Goal: Information Seeking & Learning: Learn about a topic

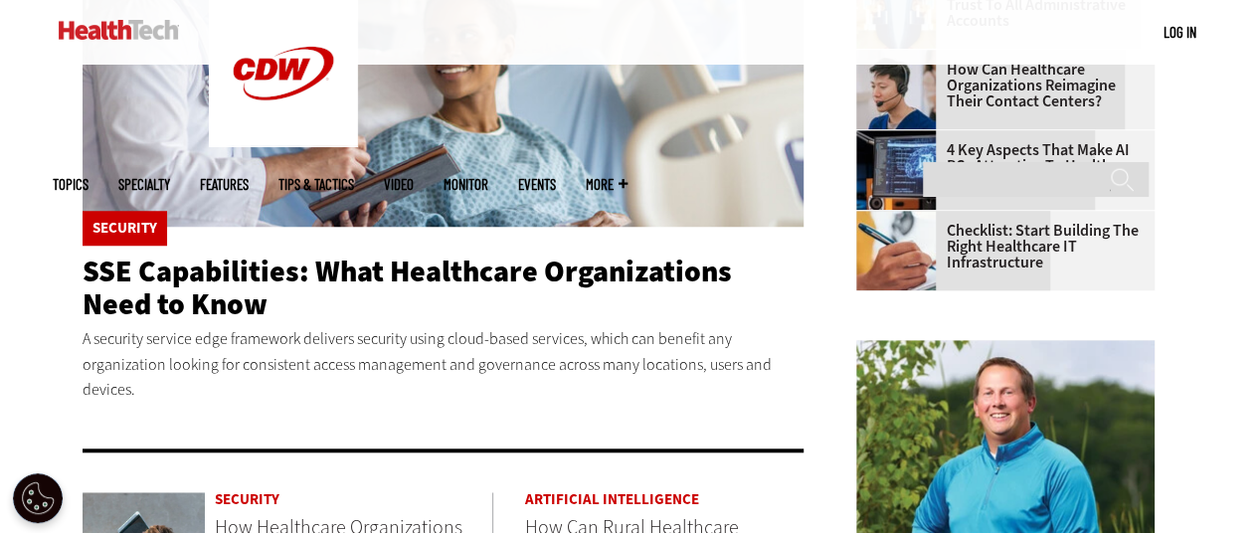
scroll to position [696, 0]
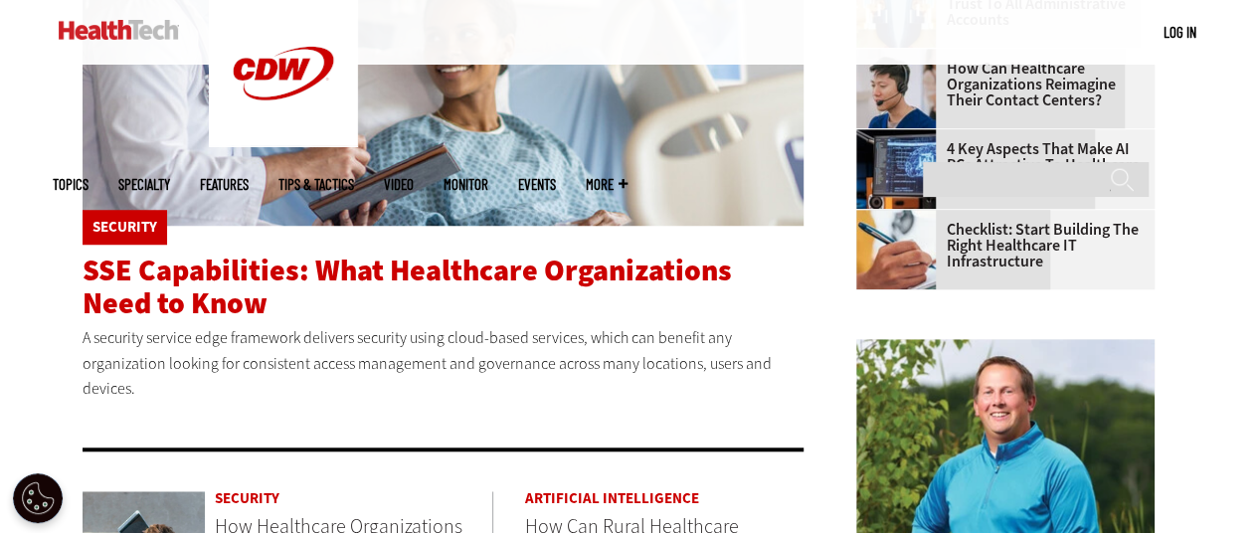
click at [121, 295] on span "SSE Capabilities: What Healthcare Organizations Need to Know" at bounding box center [407, 287] width 649 height 73
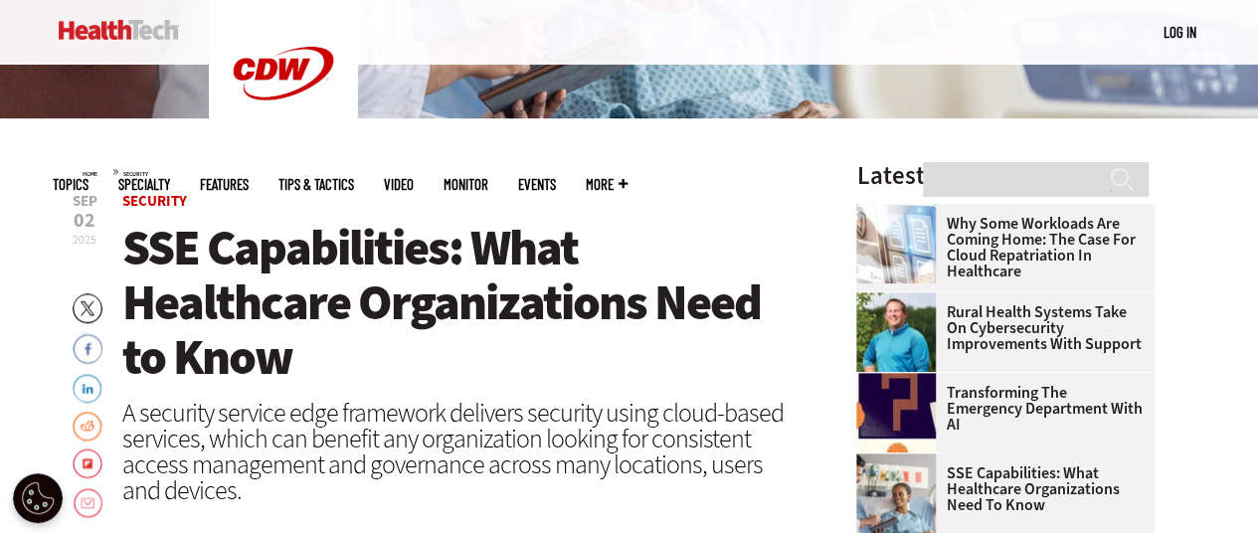
click at [537, 339] on h1 "SSE Capabilities: What Healthcare Organizations Need to Know" at bounding box center [463, 303] width 682 height 164
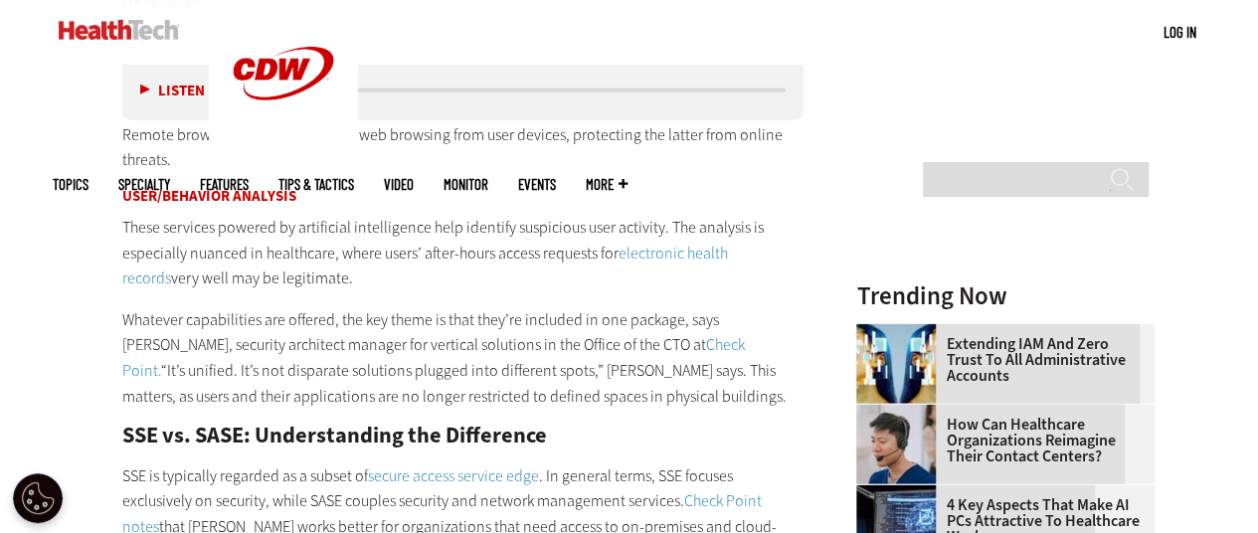
scroll to position [2486, 0]
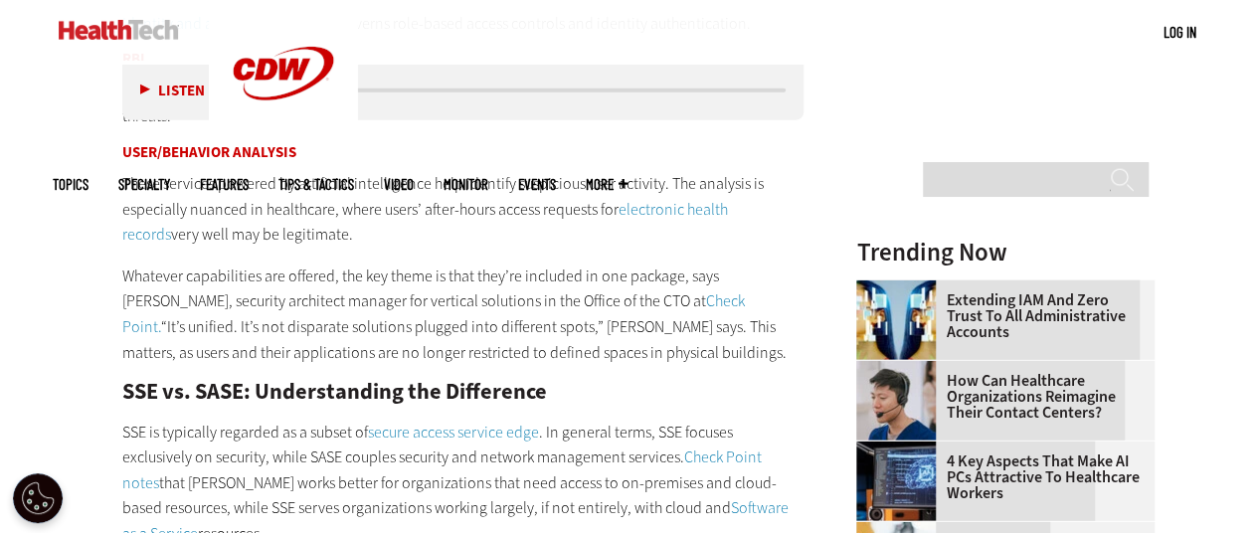
click at [422, 311] on p "Whatever capabilities are offered, the key theme is that they’re included in on…" at bounding box center [463, 314] width 682 height 101
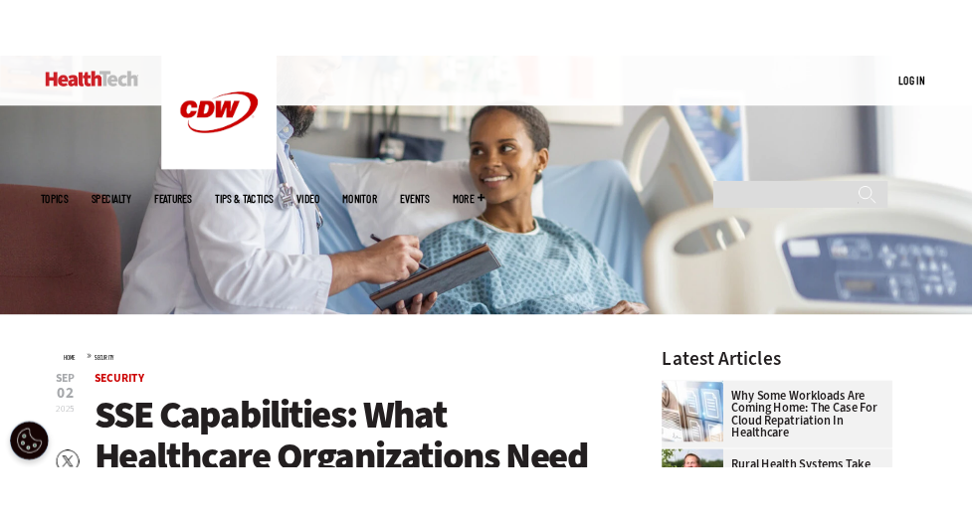
scroll to position [497, 0]
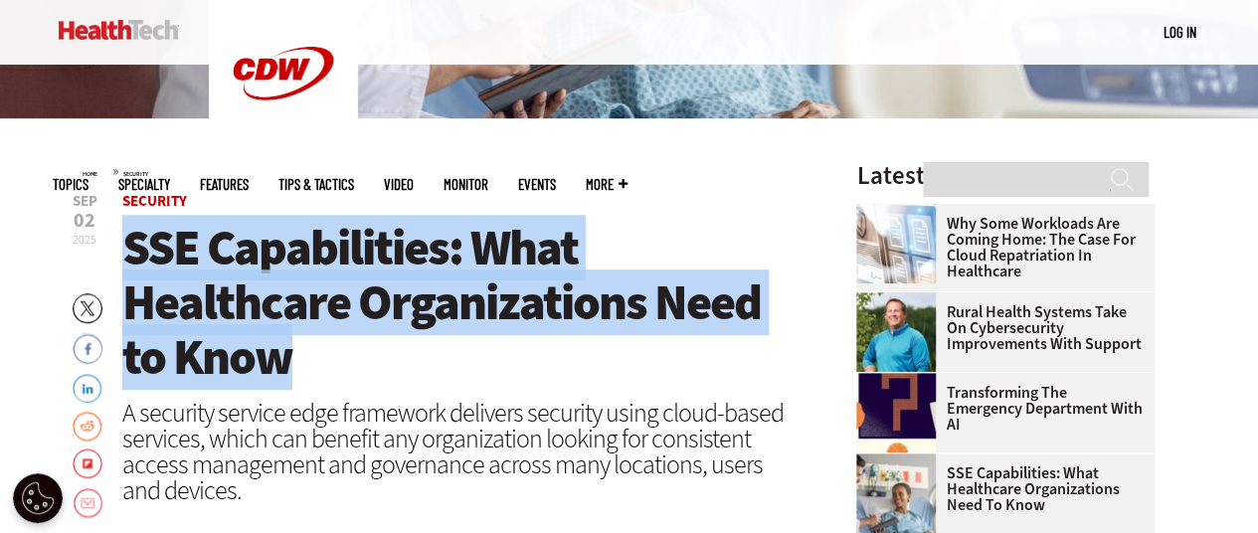
drag, startPoint x: 313, startPoint y: 368, endPoint x: 129, endPoint y: 258, distance: 214.6
click at [129, 258] on h1 "SSE Capabilities: What Healthcare Organizations Need to Know" at bounding box center [463, 303] width 682 height 164
copy span "SSE Capabilities: What Healthcare Organizations Need to Know"
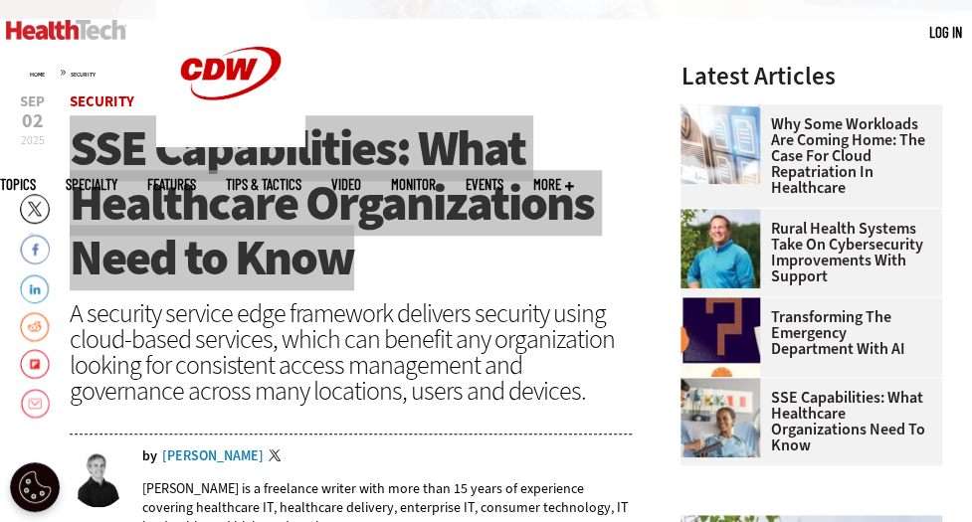
scroll to position [0, 0]
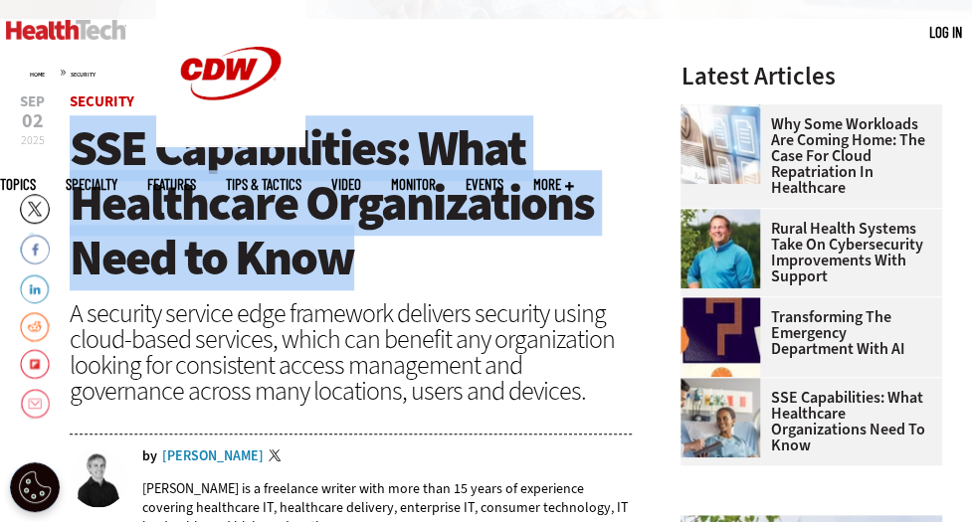
click at [268, 356] on div "A security service edge framework delivers security using cloud-based services,…" at bounding box center [351, 351] width 562 height 103
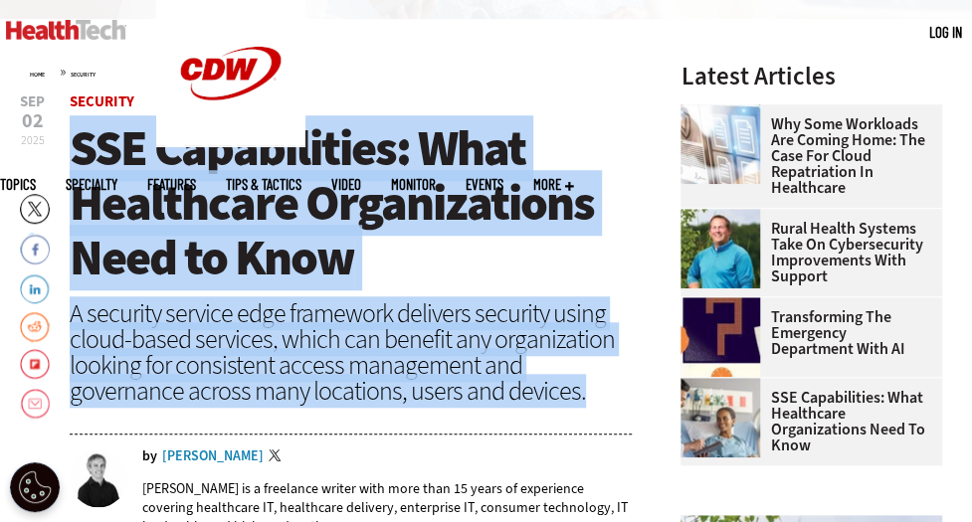
drag, startPoint x: 481, startPoint y: 398, endPoint x: 54, endPoint y: 155, distance: 491.7
copy header "SSE Capabilities: What Healthcare Organizations Need to Know A security service…"
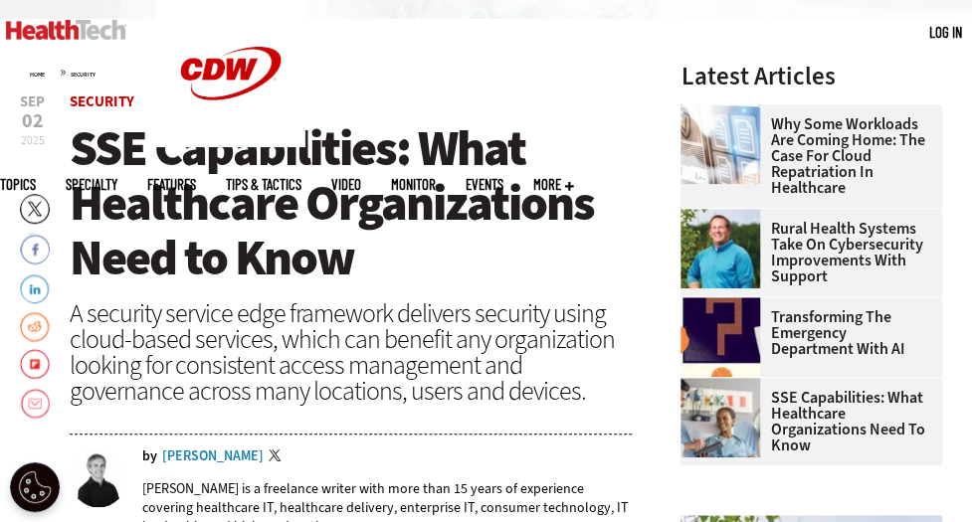
drag, startPoint x: 312, startPoint y: 81, endPoint x: 394, endPoint y: 150, distance: 107.2
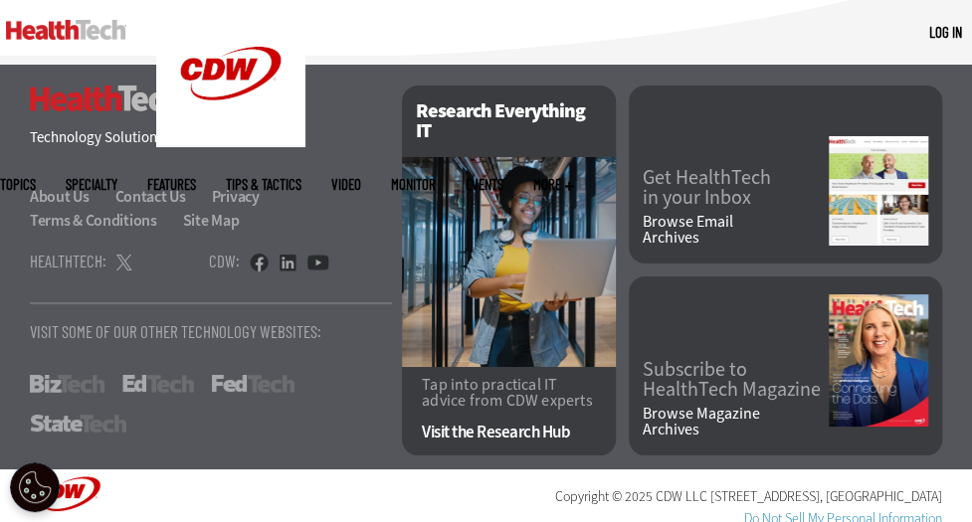
scroll to position [5599, 0]
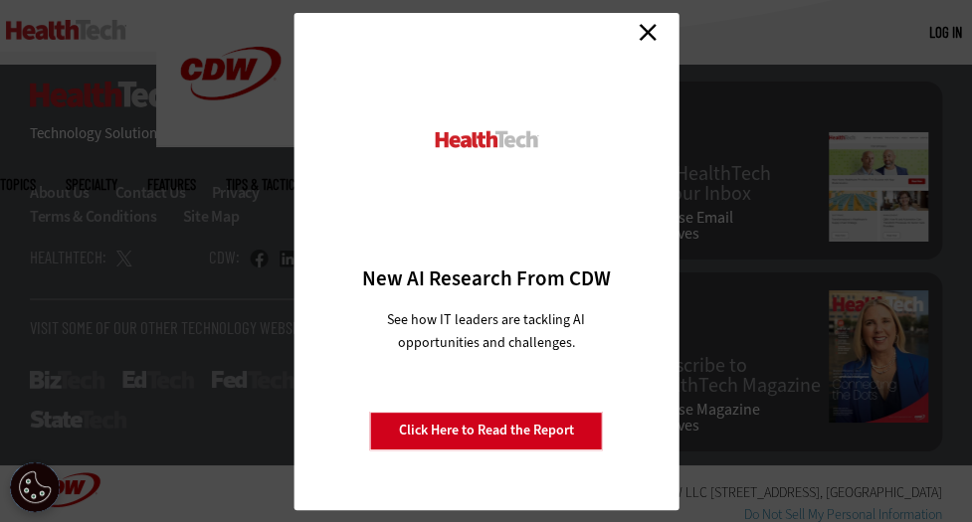
click at [638, 37] on link "Close" at bounding box center [648, 33] width 30 height 30
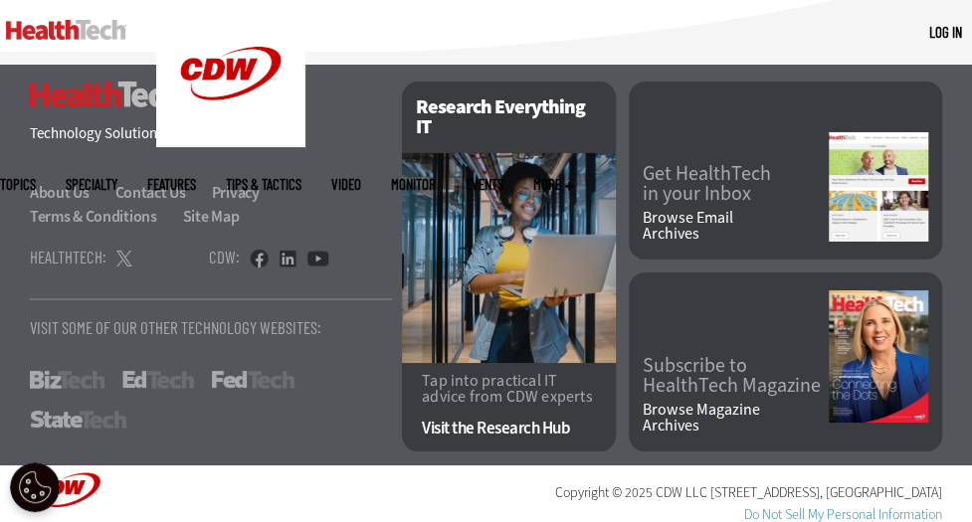
click at [348, 194] on ul "About Us Contact Us Privacy Terms & Conditions Site Map" at bounding box center [211, 205] width 362 height 48
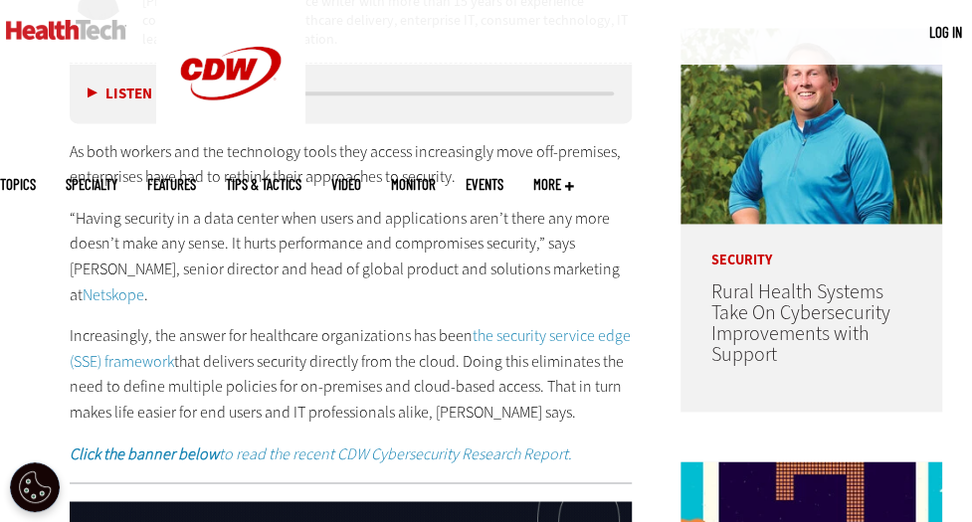
scroll to position [994, 0]
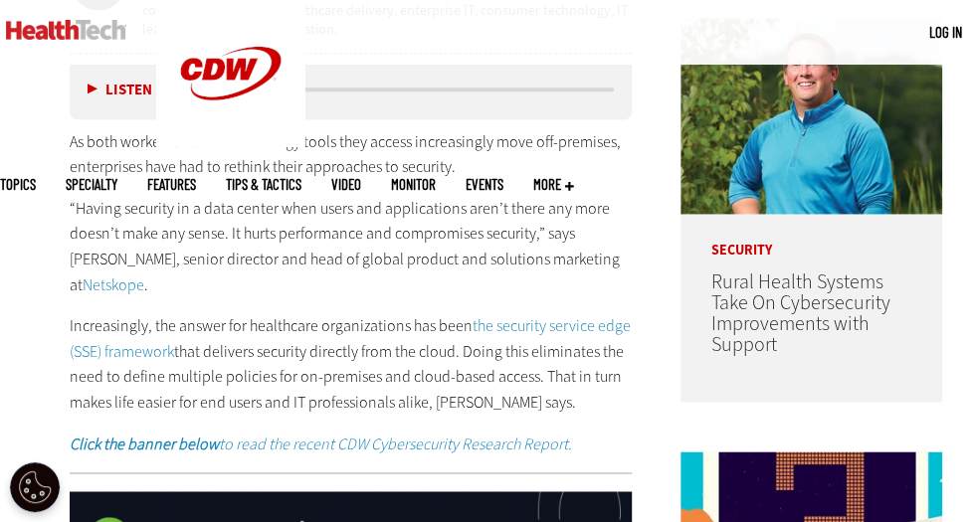
click at [288, 202] on p "“Having security in a data center when users and applications aren’t there any …" at bounding box center [351, 246] width 562 height 101
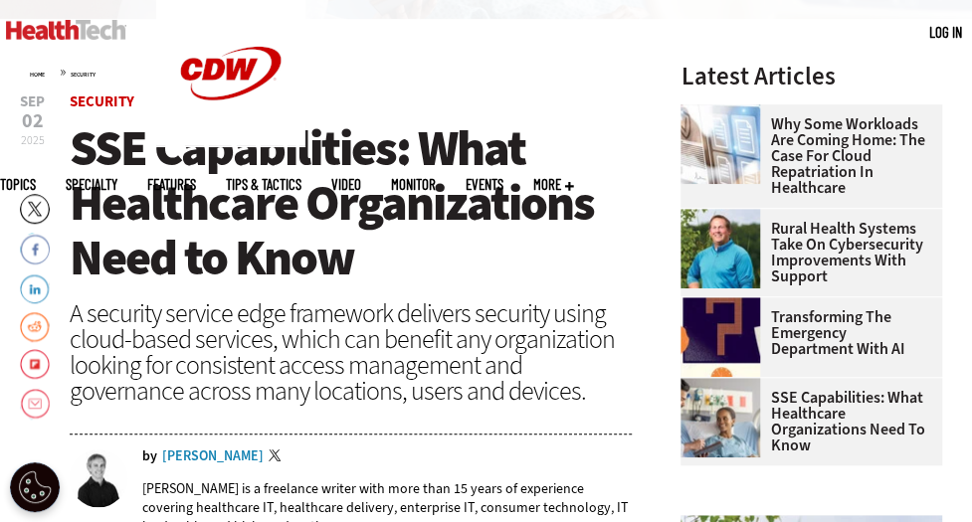
scroll to position [696, 0]
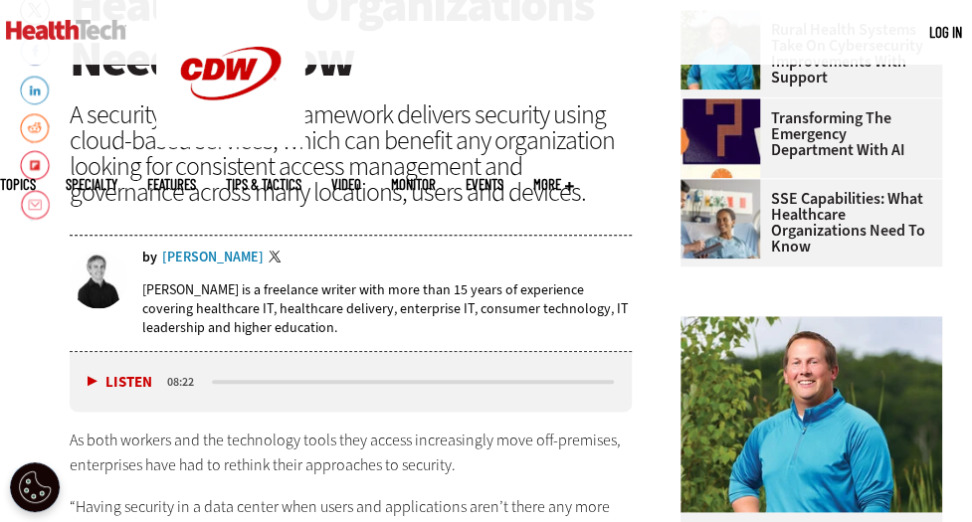
click at [209, 439] on p "As both workers and the technology tools they access increasingly move off-prem…" at bounding box center [351, 453] width 562 height 51
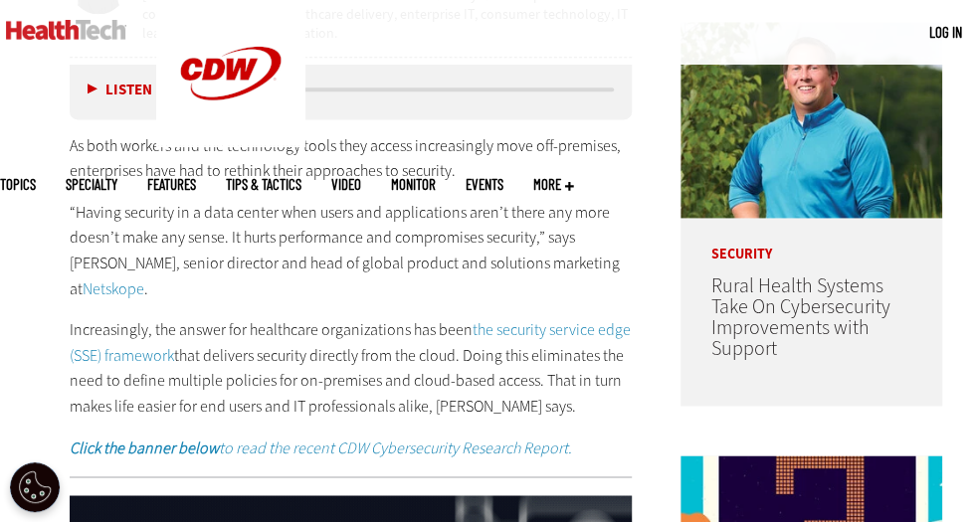
scroll to position [994, 0]
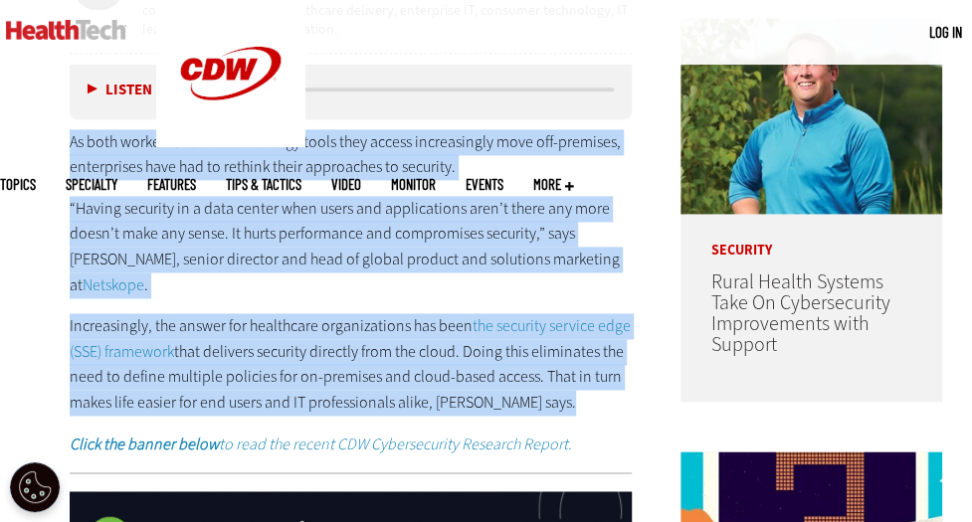
drag, startPoint x: 70, startPoint y: 141, endPoint x: 580, endPoint y: 391, distance: 568.0
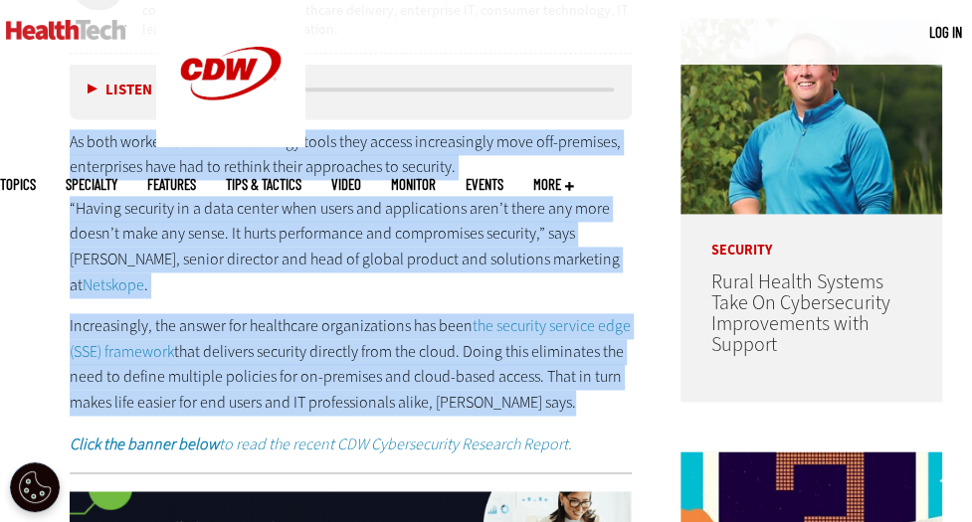
click at [580, 391] on div "As both workers and the technology tools they access increasingly move off-prem…" at bounding box center [351, 293] width 562 height 328
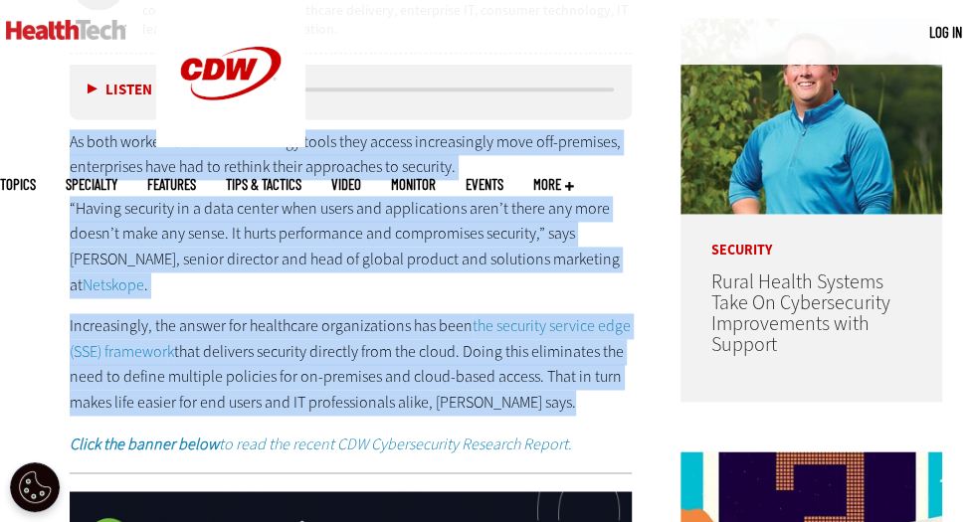
copy div "As both workers and the technology tools they access increasingly move off-prem…"
click at [179, 364] on p "Increasingly, the answer for healthcare organizations has been the security ser…" at bounding box center [351, 363] width 562 height 101
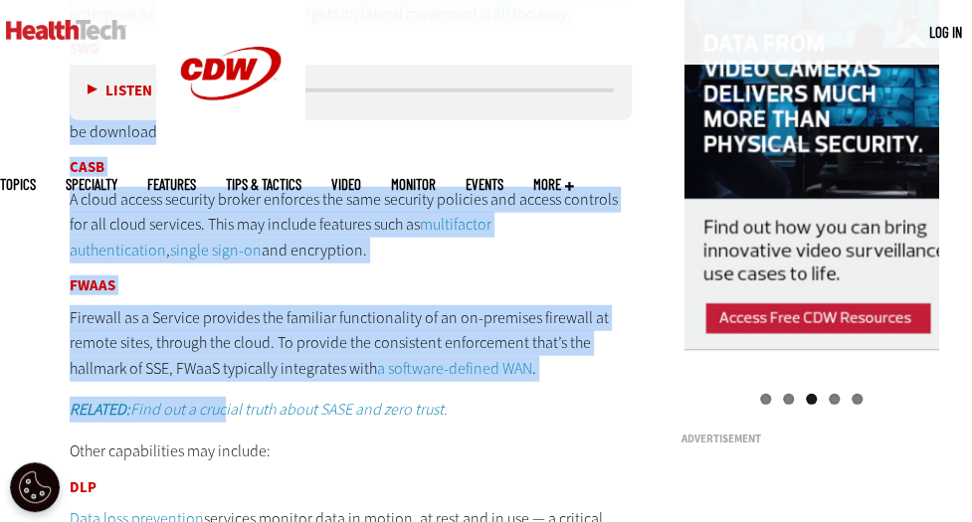
scroll to position [1989, 0]
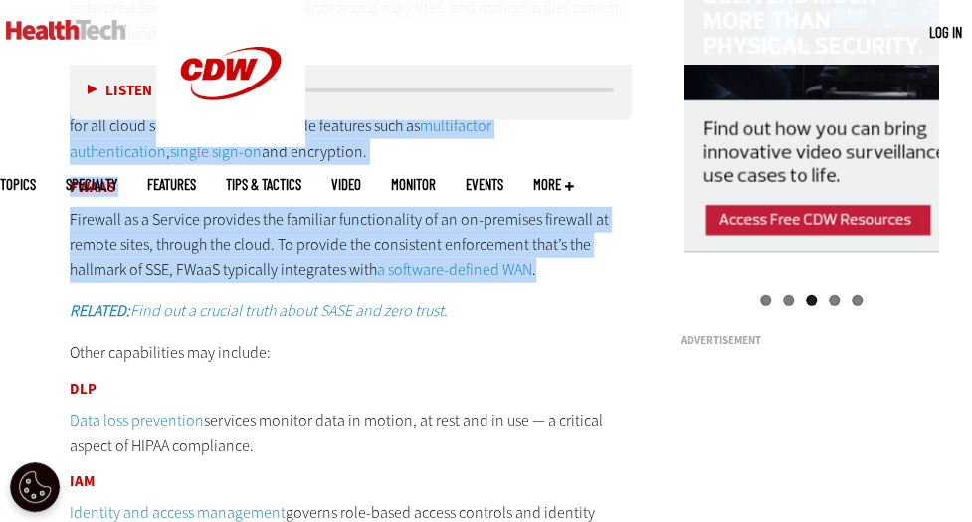
drag, startPoint x: 74, startPoint y: 277, endPoint x: 561, endPoint y: 265, distance: 487.5
click at [561, 265] on div "What Is SSE? Key SSE Capabilities Explained Gartner’s definition of SSE notes t…" at bounding box center [351, 488] width 562 height 1720
copy div "What Is SSE? Key SSE Capabilities Explained Gartner’s definition of SSE notes t…"
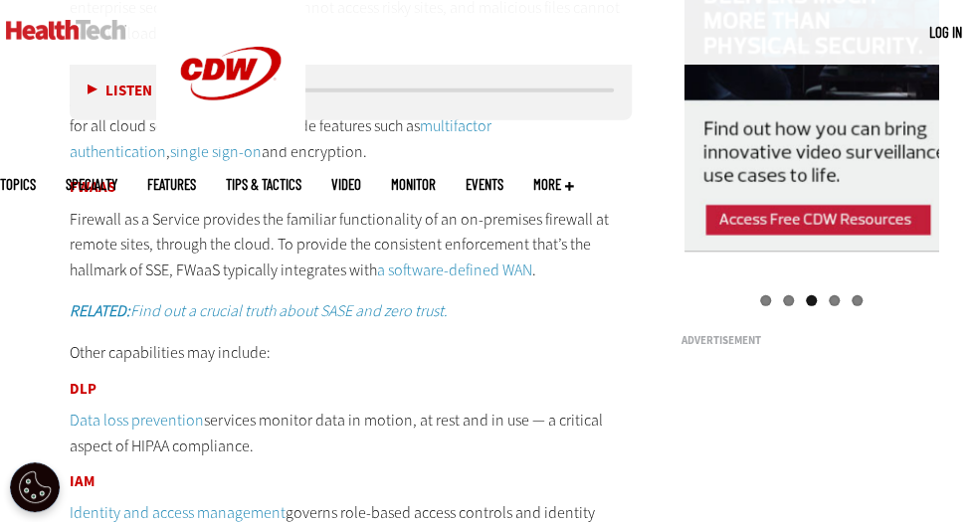
drag, startPoint x: 6, startPoint y: 375, endPoint x: 40, endPoint y: 369, distance: 34.3
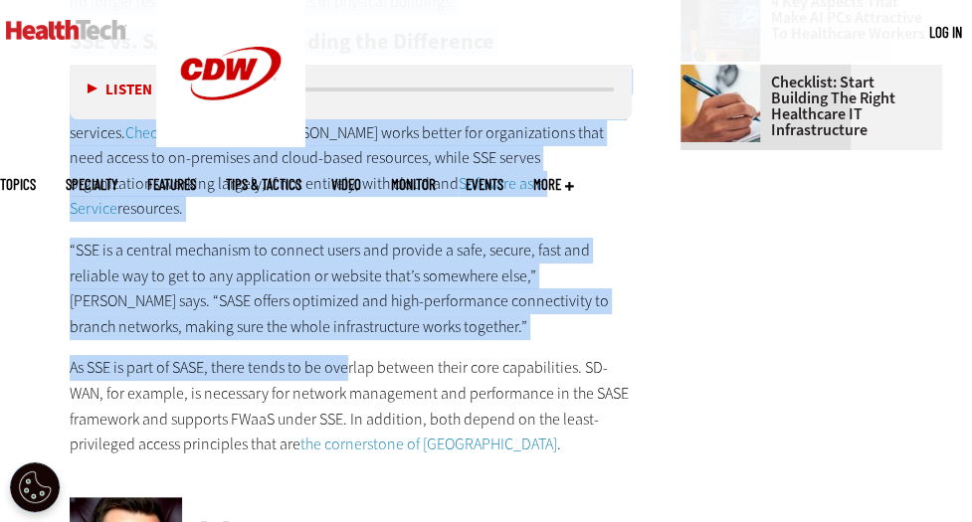
scroll to position [2884, 0]
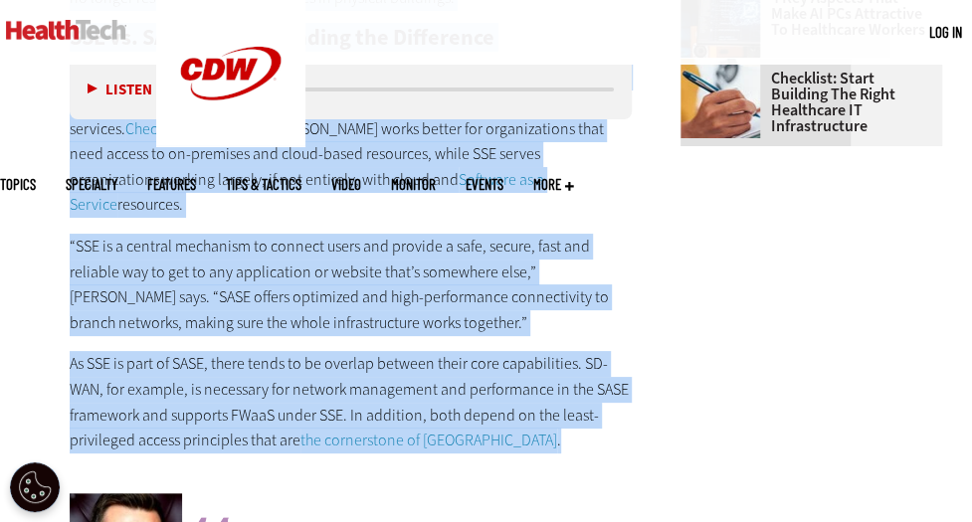
drag, startPoint x: 71, startPoint y: 154, endPoint x: 509, endPoint y: 420, distance: 512.7
copy div "Other capabilities may include: DLP Data loss prevention services monitor data …"
click at [134, 404] on p "As SSE is part of SASE, there tends to be overlap between their core capabiliti…" at bounding box center [351, 401] width 562 height 101
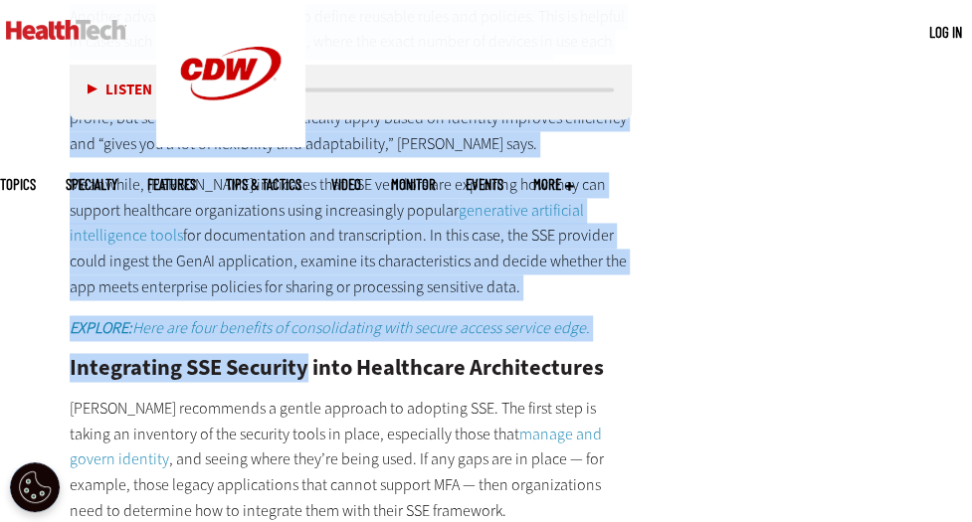
scroll to position [3978, 0]
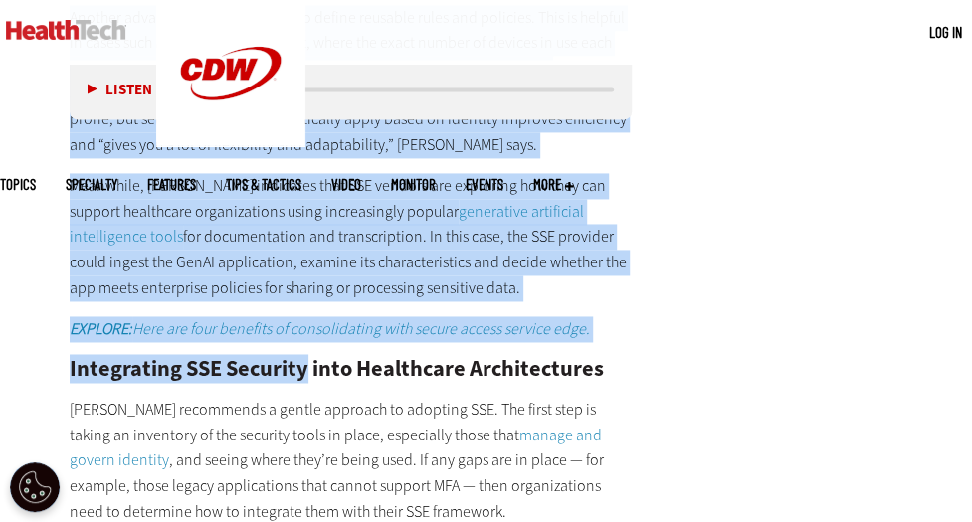
drag, startPoint x: 73, startPoint y: 304, endPoint x: 477, endPoint y: 231, distance: 411.4
click at [477, 231] on div "How SSE Supports Healthcare Cybersecurity Needs On-premises, appliance-based se…" at bounding box center [351, 206] width 562 height 1155
copy div "How SSE Supports Healthcare Cybersecurity Needs On-premises, appliance-based se…"
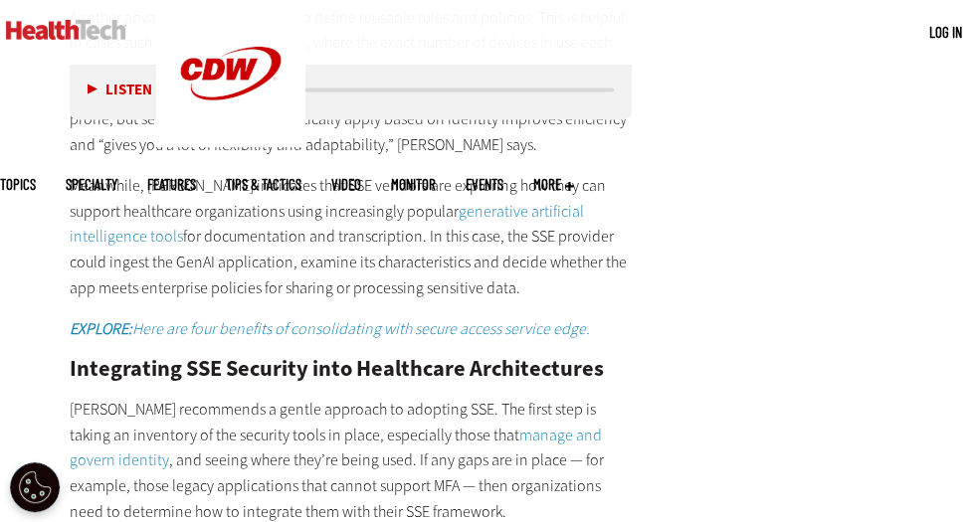
click at [169, 423] on p "Rose recommends a gentle approach to adopting SSE. The first step is taking an …" at bounding box center [351, 459] width 562 height 127
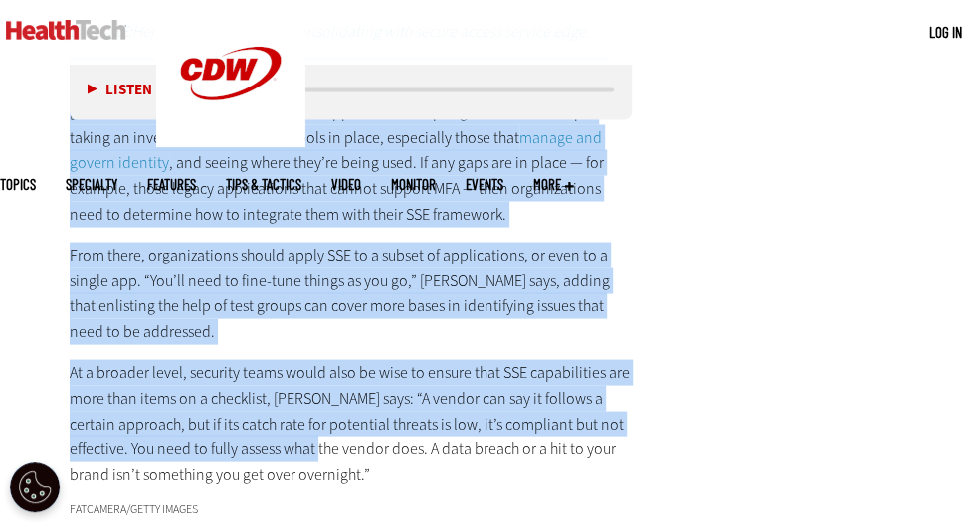
scroll to position [4276, 0]
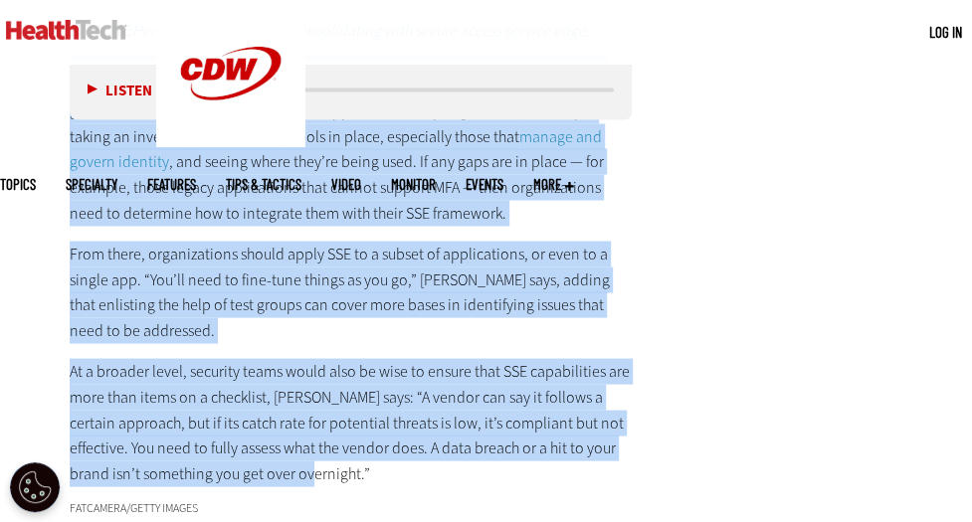
drag, startPoint x: 72, startPoint y: 315, endPoint x: 318, endPoint y: 415, distance: 265.9
copy div "Integrating SSE Security into Healthcare Architectures Rose recommends a gentle…"
click at [289, 273] on p "From there, organizations should apply SSE to a subset of applications, or even…" at bounding box center [351, 291] width 562 height 101
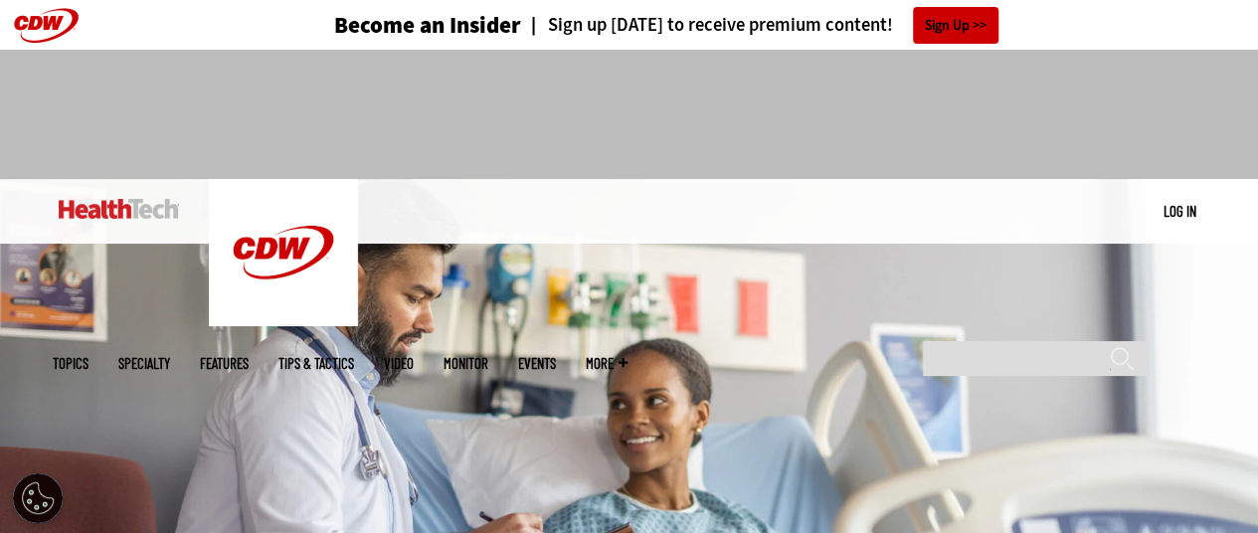
scroll to position [0, 0]
